Goal: Task Accomplishment & Management: Complete application form

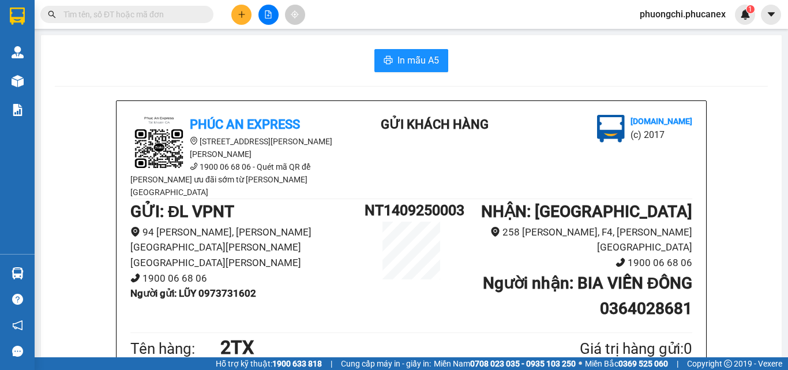
click at [142, 17] on input "text" at bounding box center [131, 14] width 136 height 13
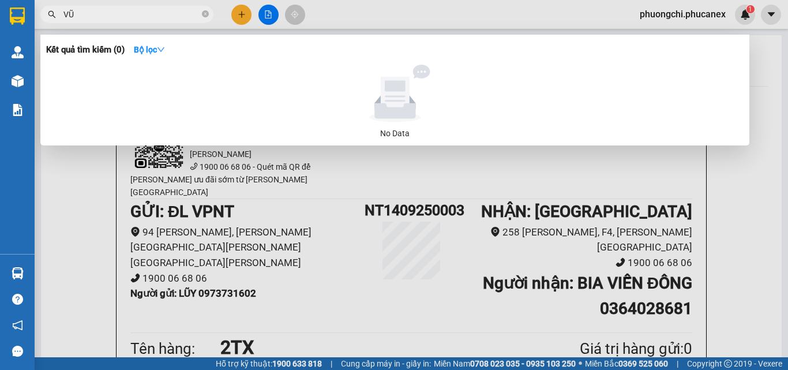
type input "V"
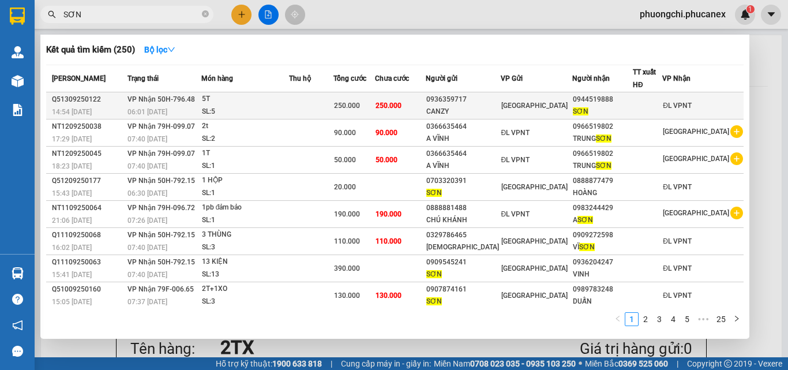
type input "SƠN"
click at [237, 108] on div "SL: 5" at bounding box center [245, 112] width 87 height 13
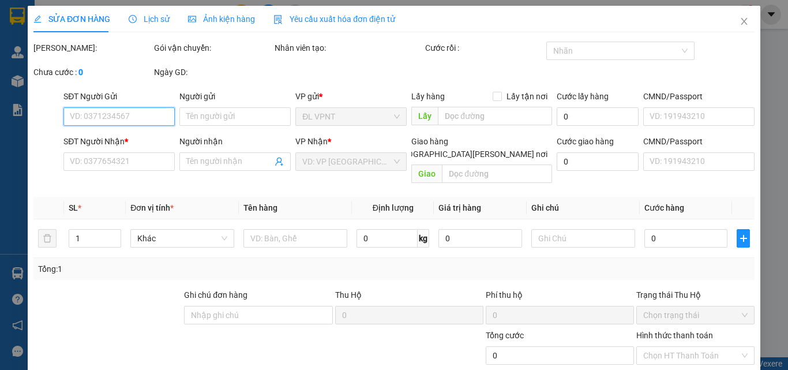
type input "0936359717"
type input "CANZY"
type input "0944519888"
type input "SƠN"
type input "250.000"
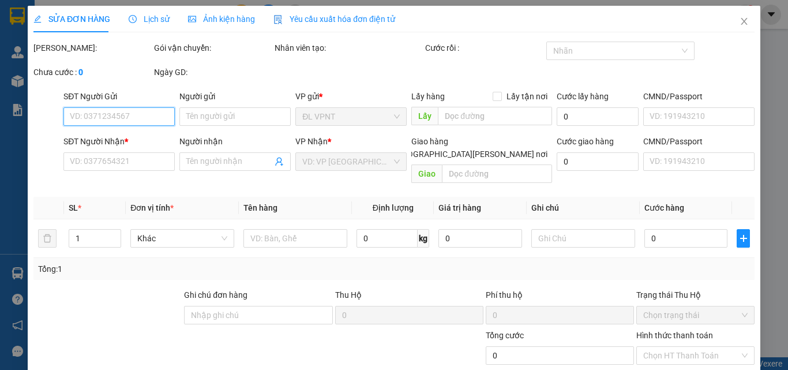
type input "250.000"
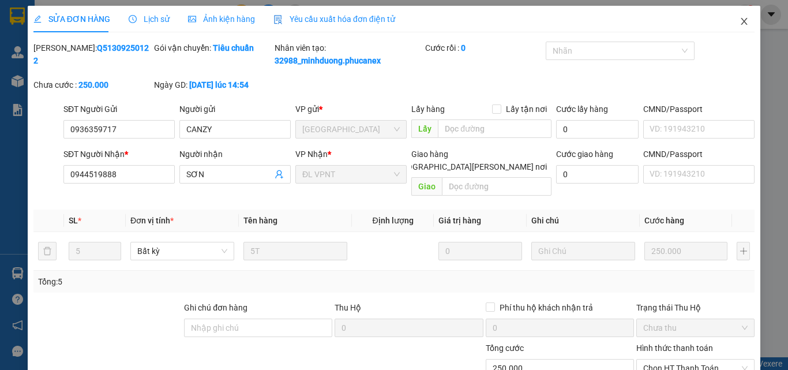
click at [740, 20] on icon "close" at bounding box center [744, 21] width 9 height 9
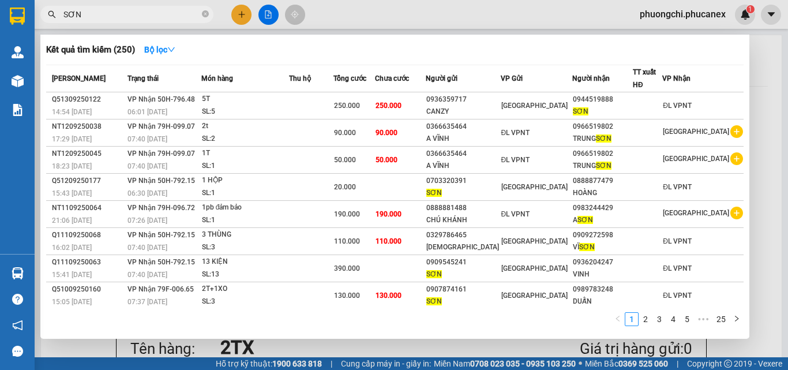
click at [145, 13] on input "SƠN" at bounding box center [131, 14] width 136 height 13
drag, startPoint x: 94, startPoint y: 11, endPoint x: 57, endPoint y: 18, distance: 38.1
click at [57, 18] on span "SƠN" at bounding box center [126, 14] width 173 height 17
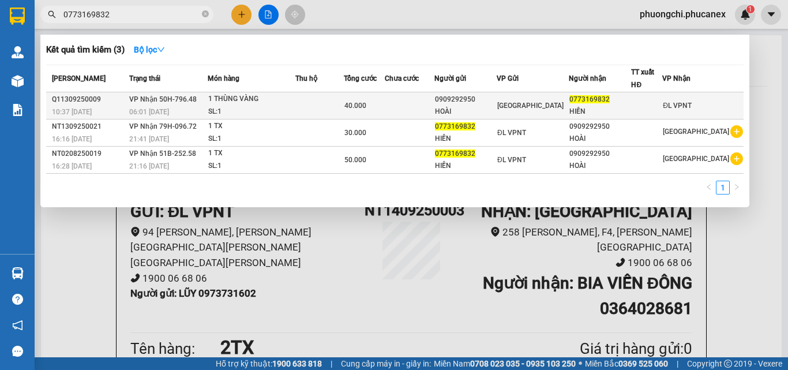
type input "0773169832"
click at [195, 104] on td "[PERSON_NAME] 50H-796.48 06:01 [DATE]" at bounding box center [166, 105] width 81 height 27
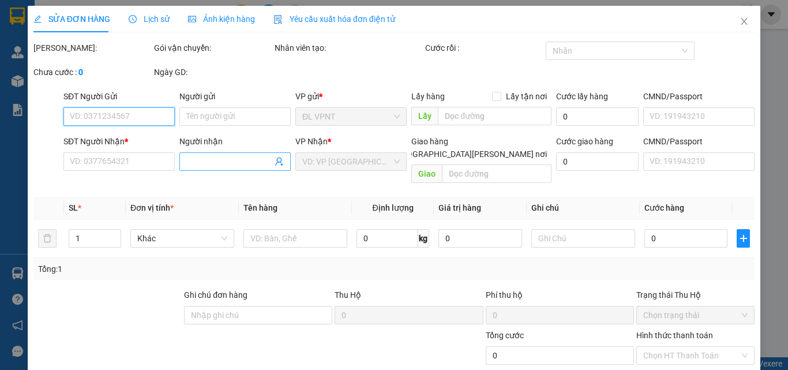
type input "0909292950"
type input "HOÀI"
type input "0773169832"
type input "HIỀN"
type input "40.000"
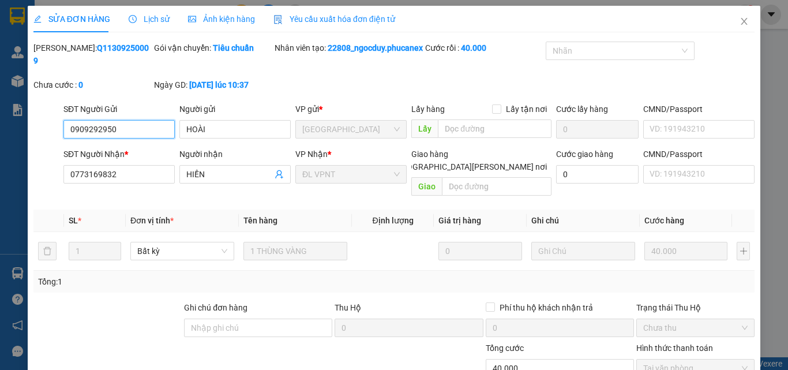
scroll to position [72, 0]
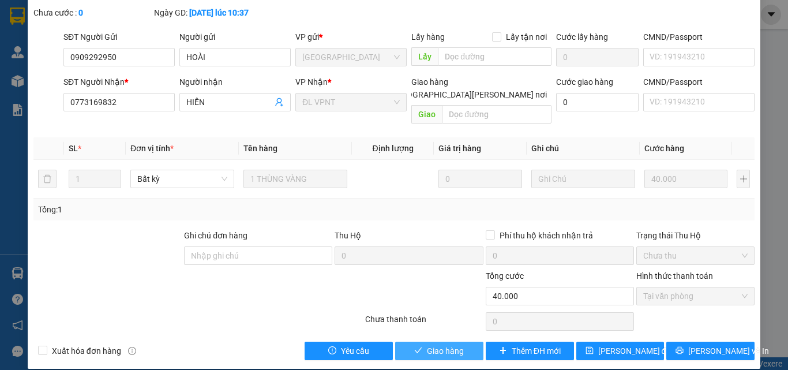
click at [407, 342] on button "Giao hàng" at bounding box center [439, 351] width 88 height 18
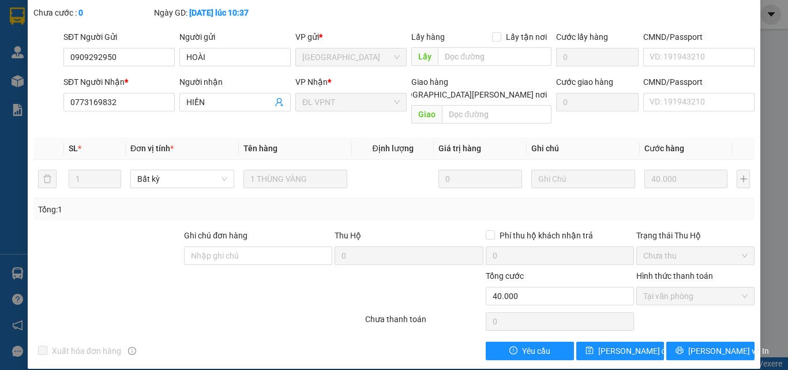
scroll to position [0, 0]
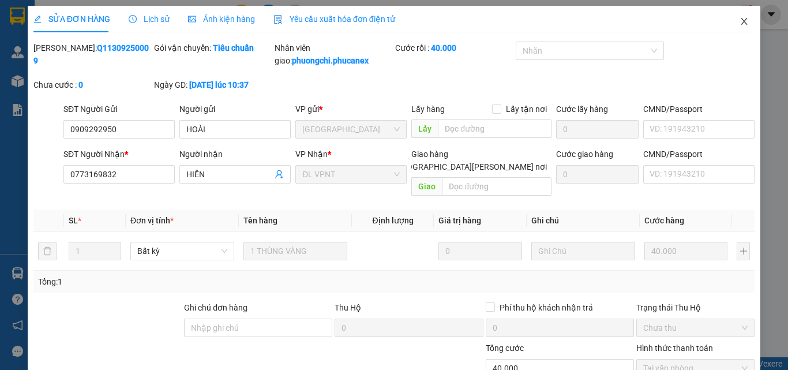
click at [736, 27] on span "Close" at bounding box center [744, 22] width 32 height 32
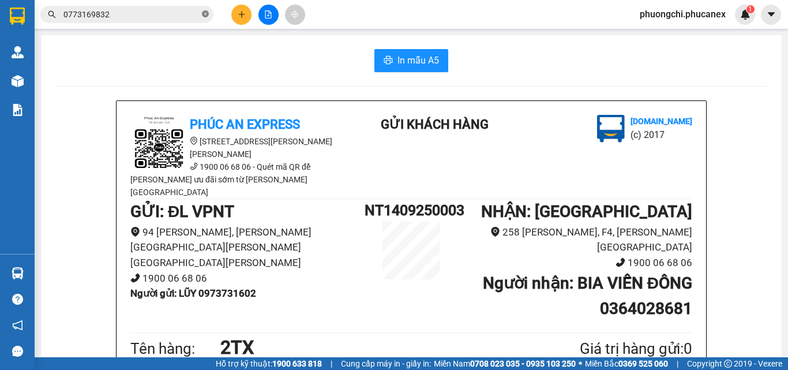
click at [206, 13] on icon "close-circle" at bounding box center [205, 13] width 7 height 7
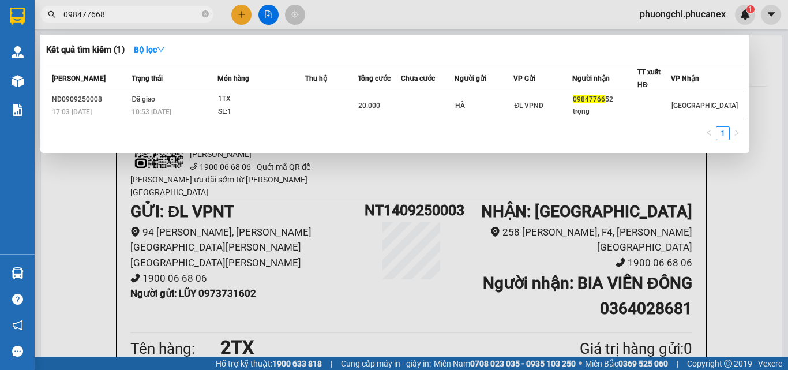
type input "0984776685"
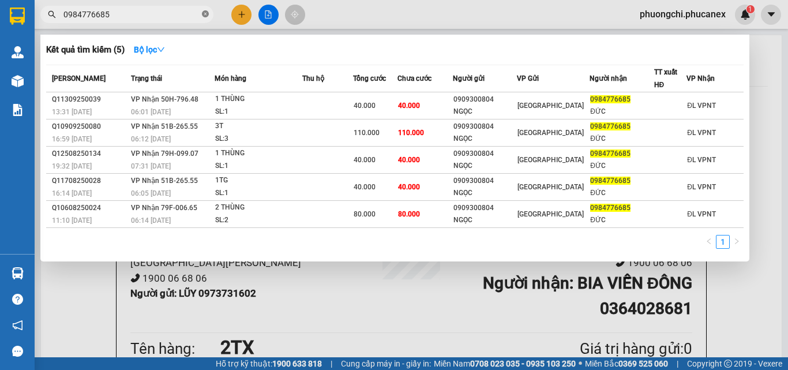
click at [206, 13] on icon "close-circle" at bounding box center [205, 13] width 7 height 7
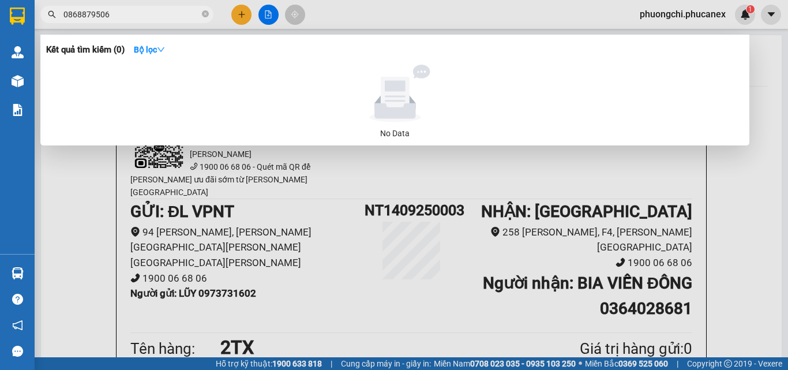
click at [103, 9] on span "0868879506" at bounding box center [126, 14] width 173 height 17
drag, startPoint x: 111, startPoint y: 16, endPoint x: 70, endPoint y: 23, distance: 41.0
click at [70, 23] on div "Kết quả [PERSON_NAME] ( 0 ) Bộ lọc No Data 0868879506" at bounding box center [112, 15] width 225 height 20
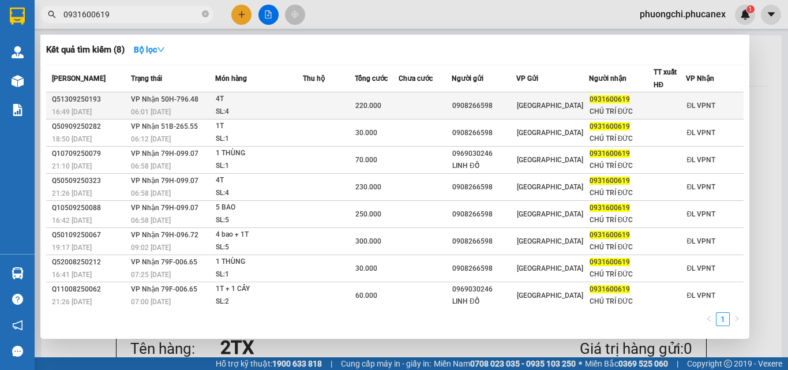
type input "0931600619"
click at [411, 108] on td at bounding box center [425, 105] width 53 height 27
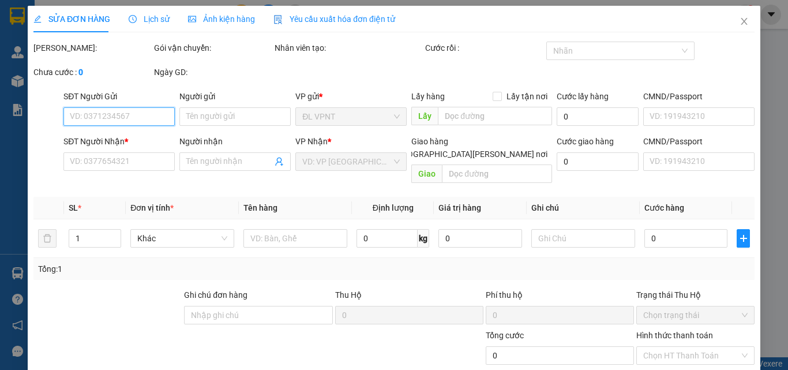
type input "0908266598"
type input "0931600619"
type input "CHÚ TRÍ ĐỨC"
type input "220.000"
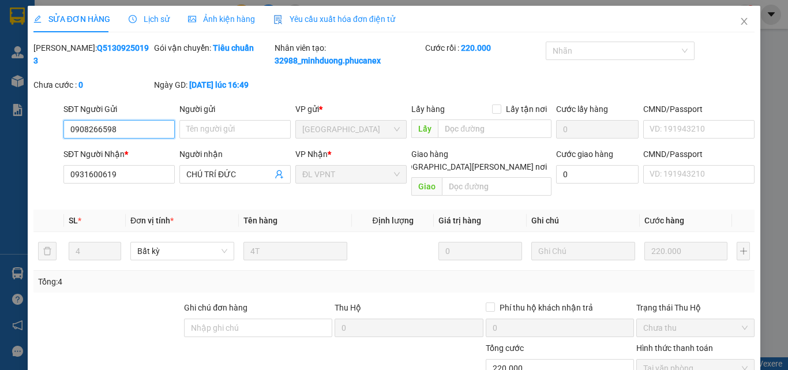
scroll to position [72, 0]
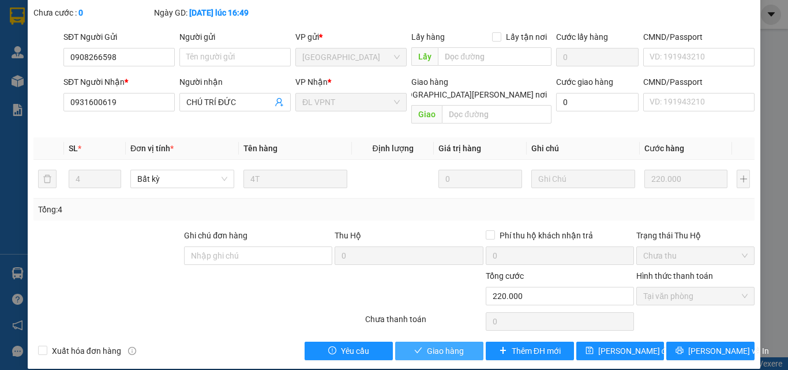
click at [427, 344] on span "Giao hàng" at bounding box center [445, 350] width 37 height 13
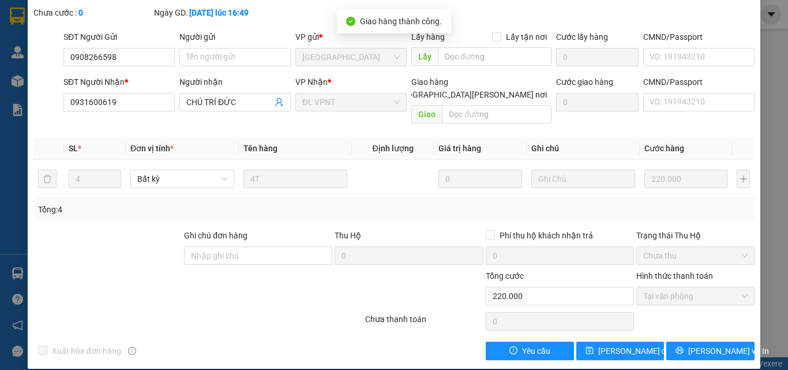
scroll to position [0, 0]
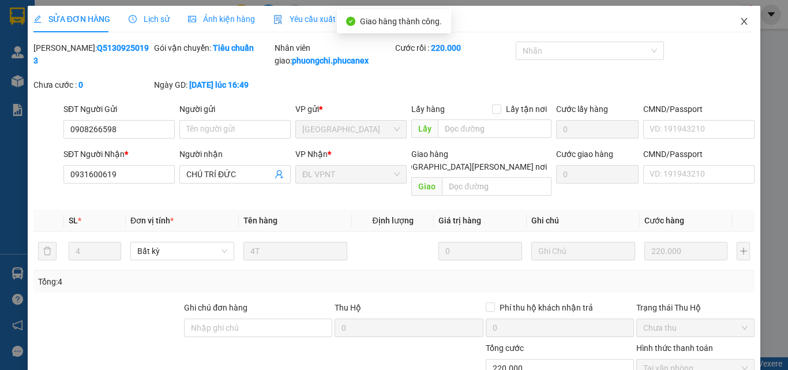
click at [741, 23] on icon "close" at bounding box center [744, 21] width 6 height 7
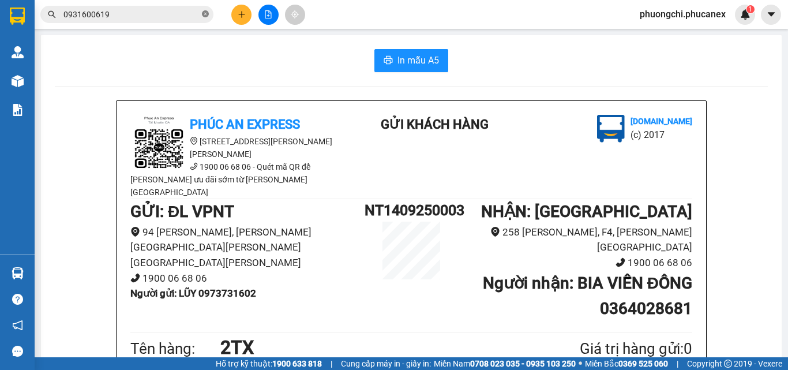
click at [207, 17] on icon "close-circle" at bounding box center [205, 13] width 7 height 7
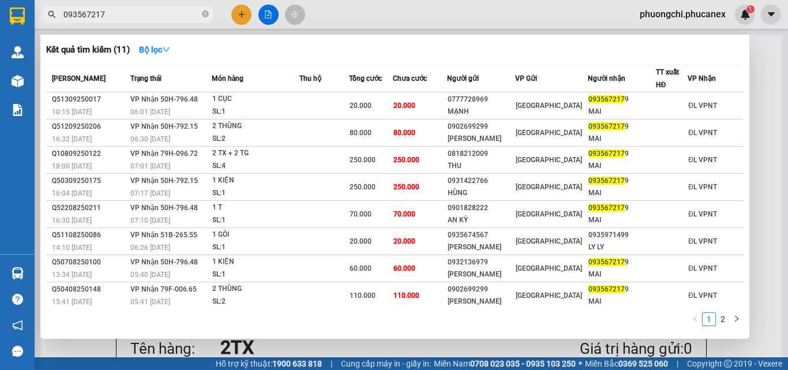
type input "0935672179"
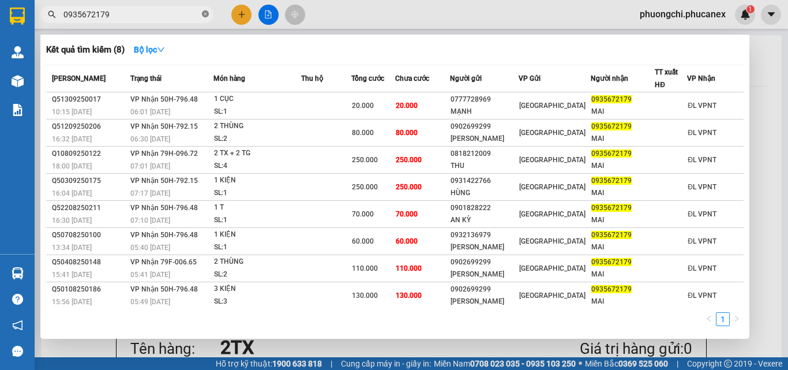
click at [205, 15] on icon "close-circle" at bounding box center [205, 13] width 7 height 7
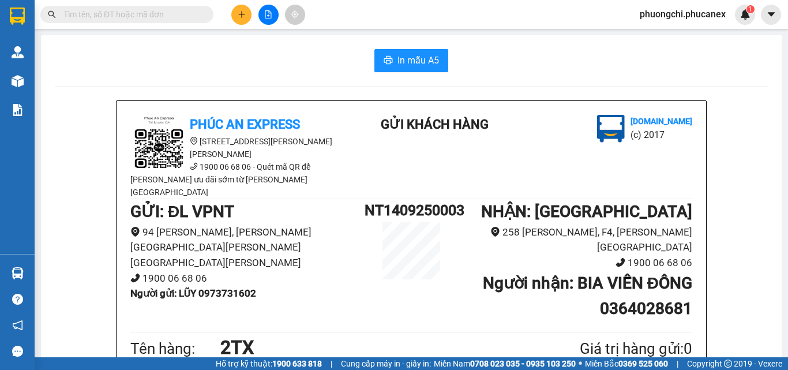
click at [182, 20] on input "text" at bounding box center [131, 14] width 136 height 13
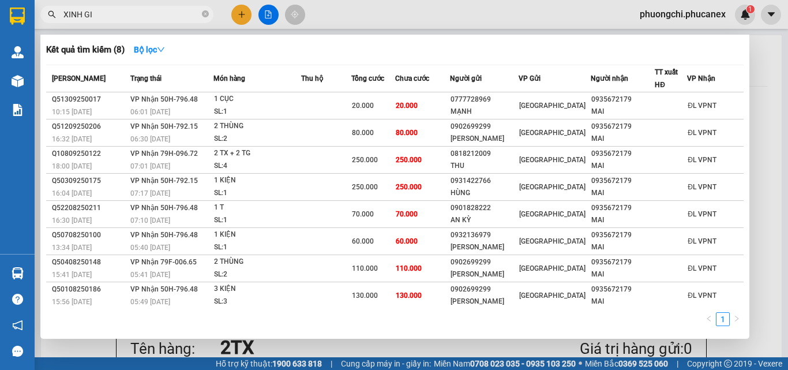
type input "XINH GIA"
